Goal: Information Seeking & Learning: Learn about a topic

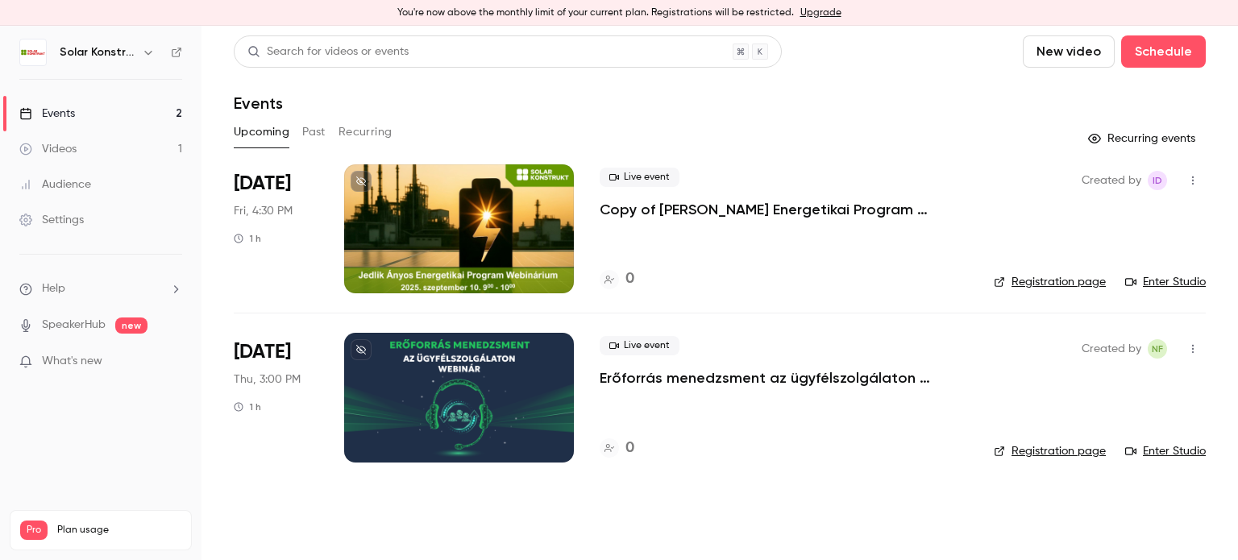
click at [513, 210] on div at bounding box center [459, 228] width 230 height 129
click at [77, 150] on link "Videos 1" at bounding box center [100, 148] width 201 height 35
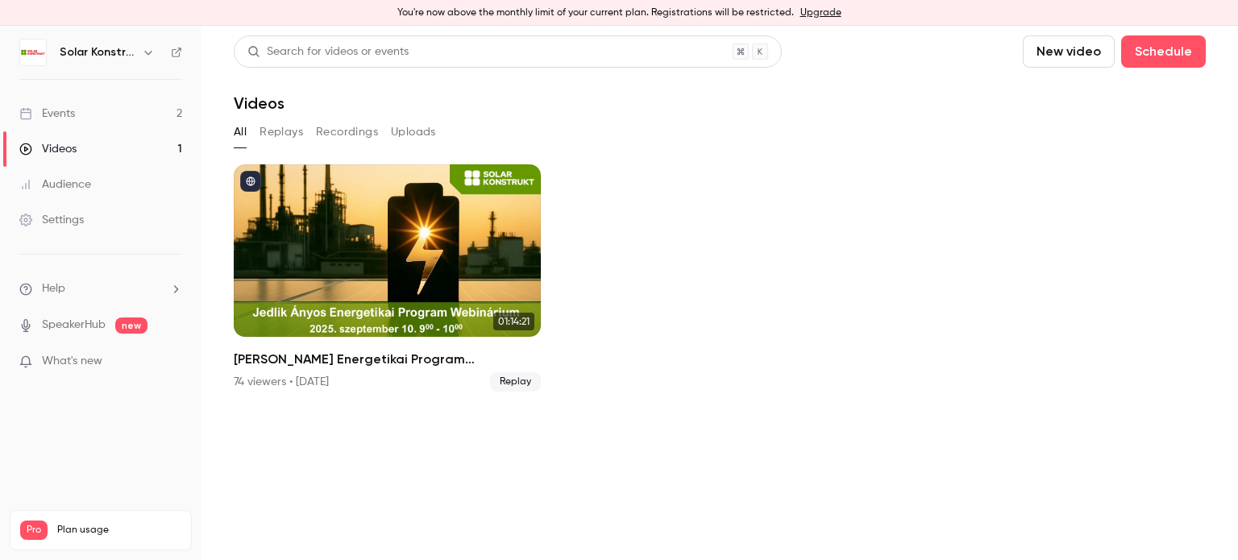
click at [85, 107] on link "Events 2" at bounding box center [100, 113] width 201 height 35
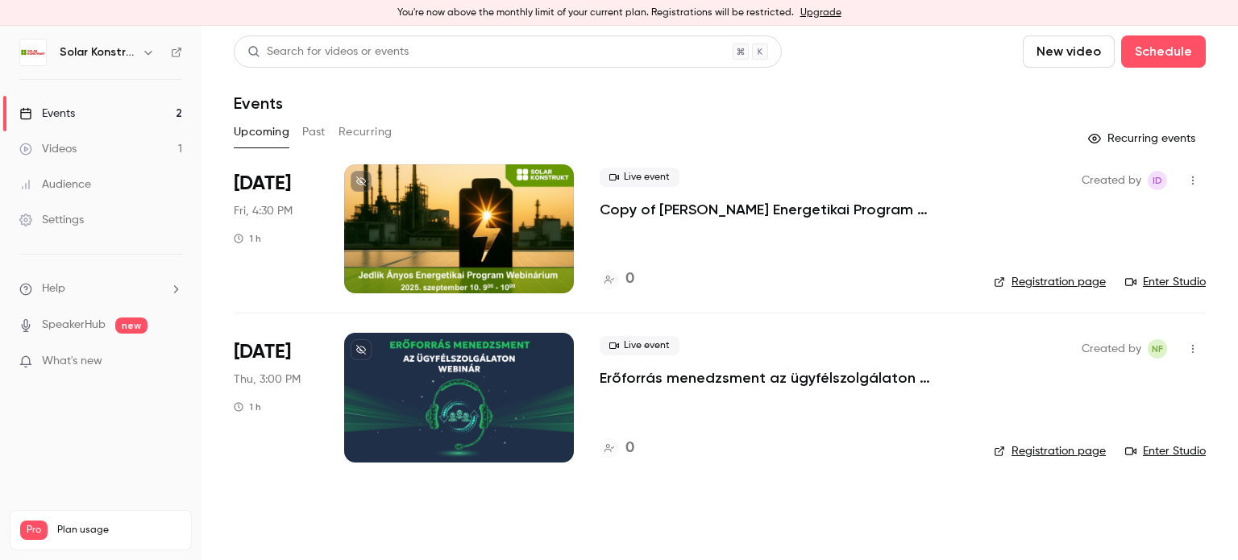
click at [314, 135] on button "Past" at bounding box center [313, 132] width 23 height 26
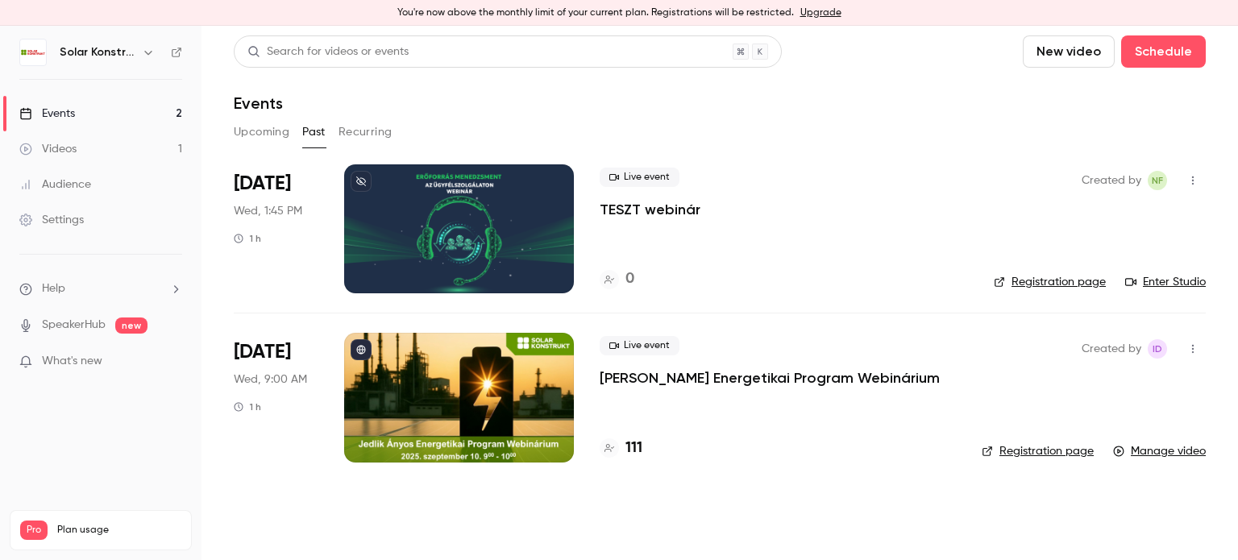
click at [448, 404] on div at bounding box center [459, 397] width 230 height 129
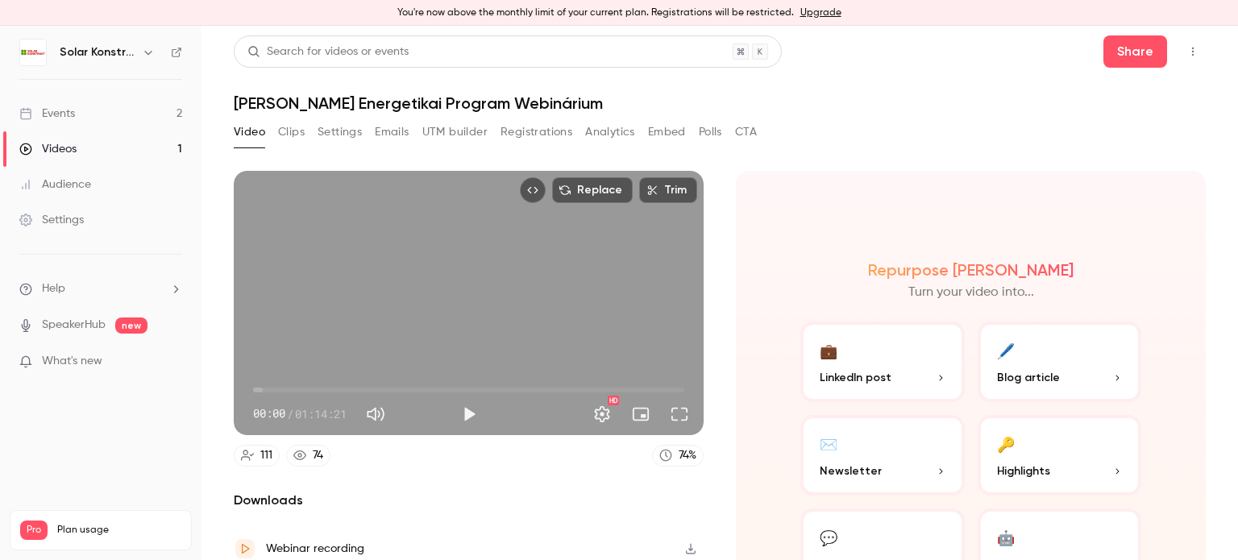
click at [604, 139] on button "Analytics" at bounding box center [610, 132] width 50 height 26
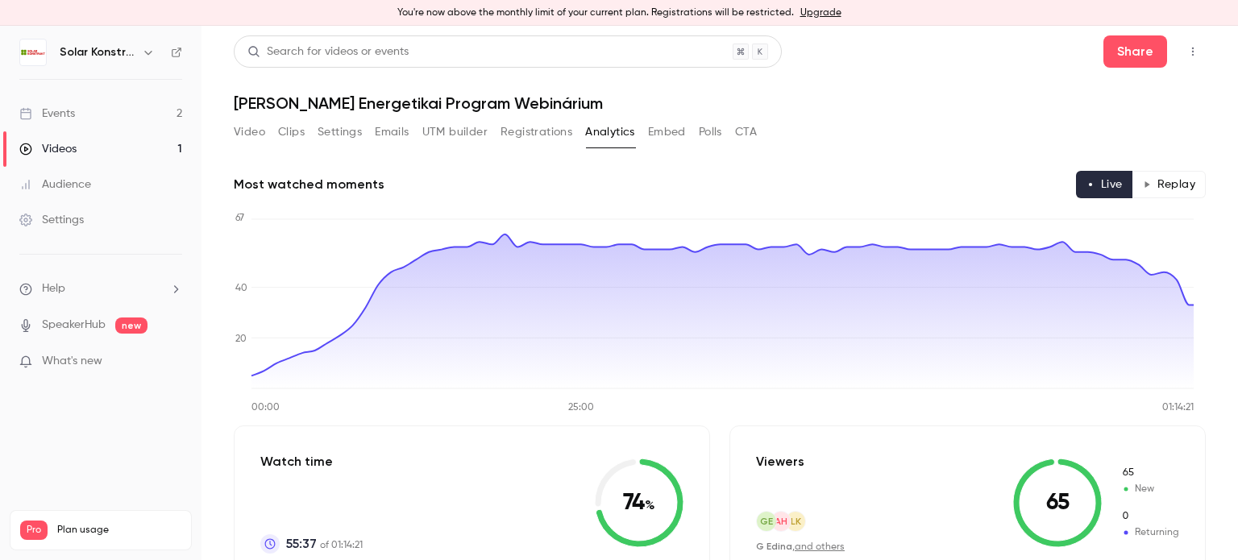
click at [711, 140] on button "Polls" at bounding box center [710, 132] width 23 height 26
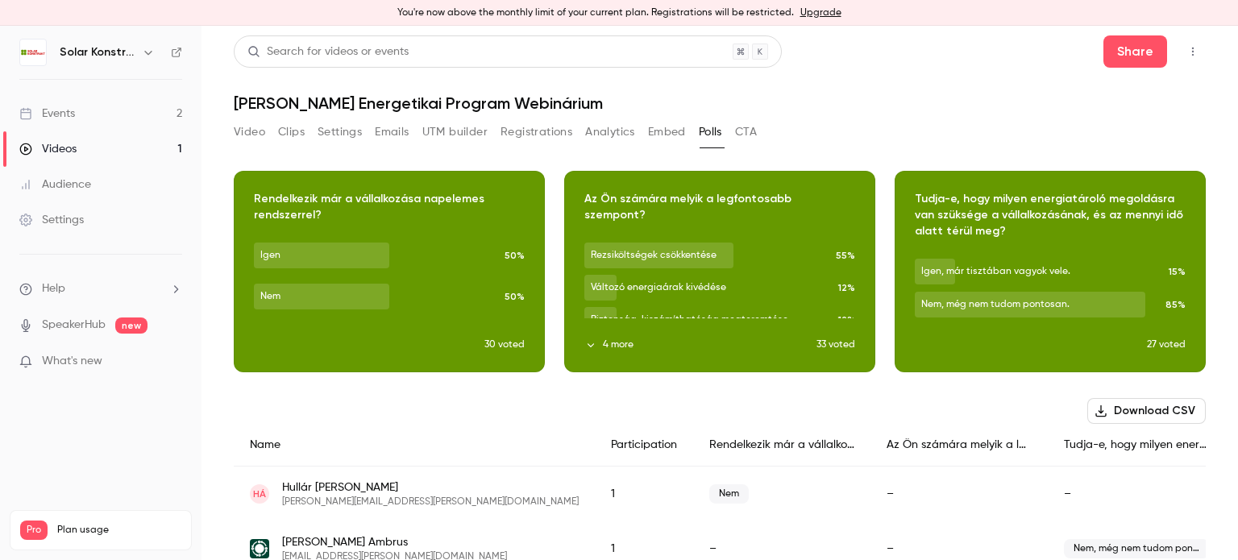
click at [754, 135] on button "CTA" at bounding box center [746, 132] width 22 height 26
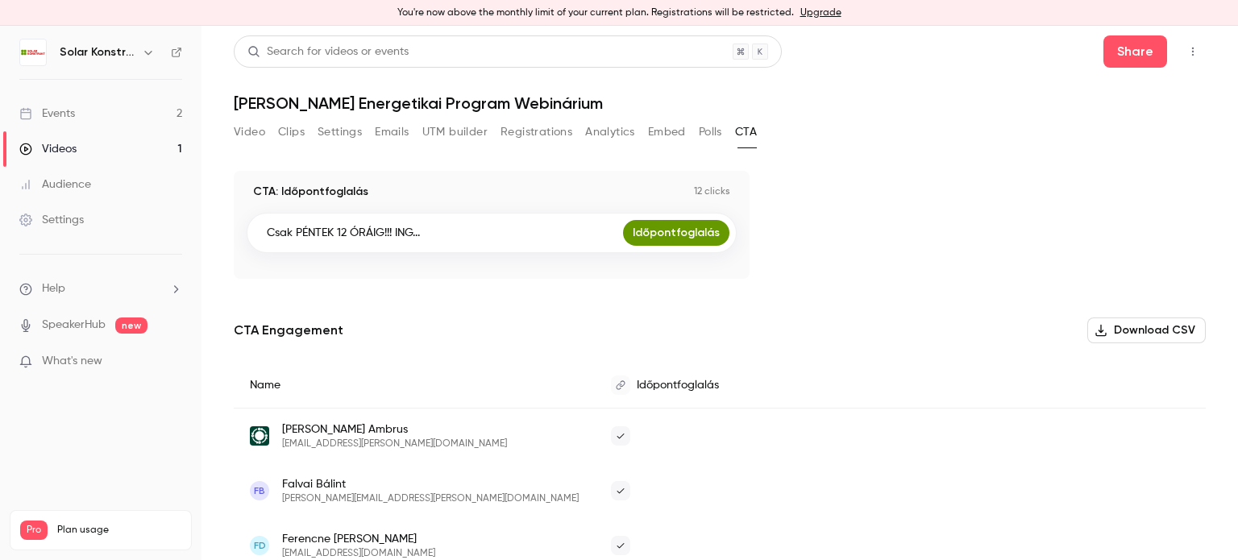
click at [247, 131] on button "Video" at bounding box center [249, 132] width 31 height 26
